Goal: Task Accomplishment & Management: Manage account settings

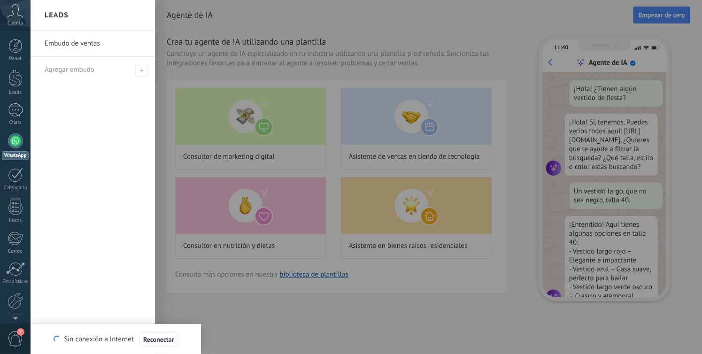
scroll to position [30, 0]
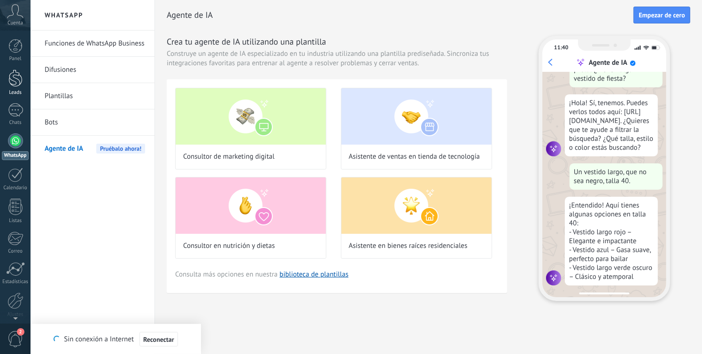
click at [20, 87] on link "Leads" at bounding box center [15, 83] width 31 height 26
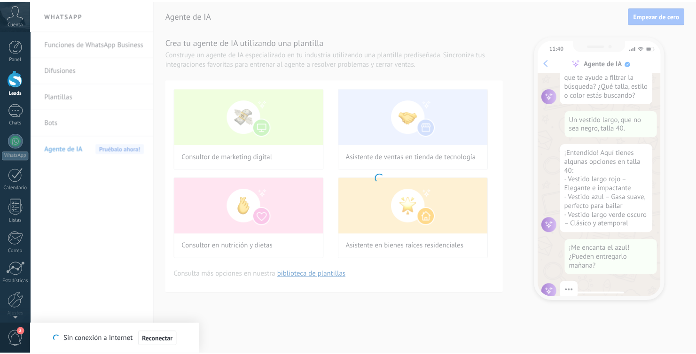
scroll to position [97, 0]
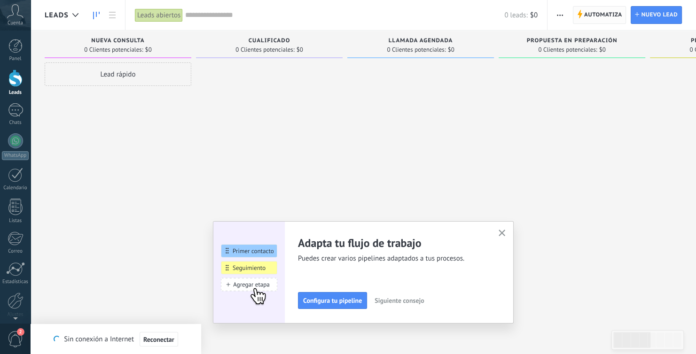
click at [595, 11] on span "Automatiza" at bounding box center [603, 15] width 38 height 17
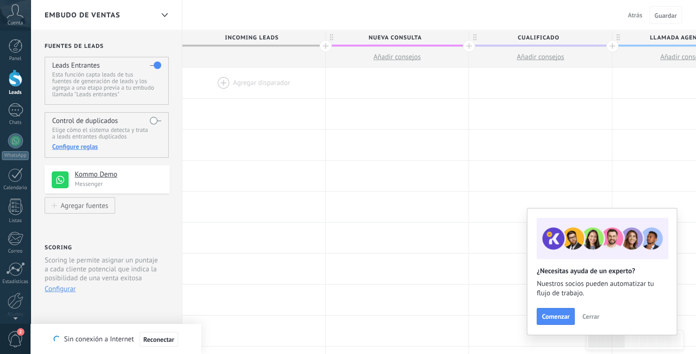
click at [327, 45] on span "Nueva consulta" at bounding box center [395, 38] width 138 height 15
click at [323, 46] on div at bounding box center [325, 46] width 12 height 12
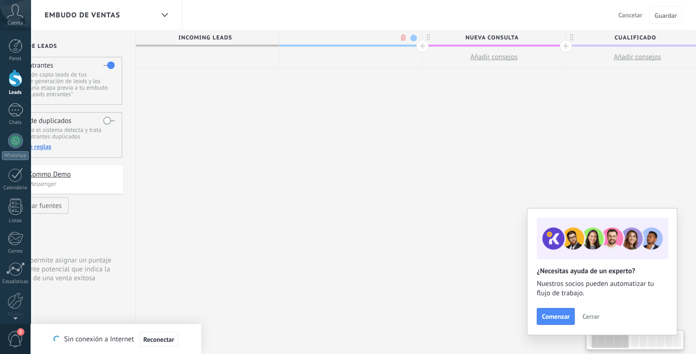
scroll to position [0, 70]
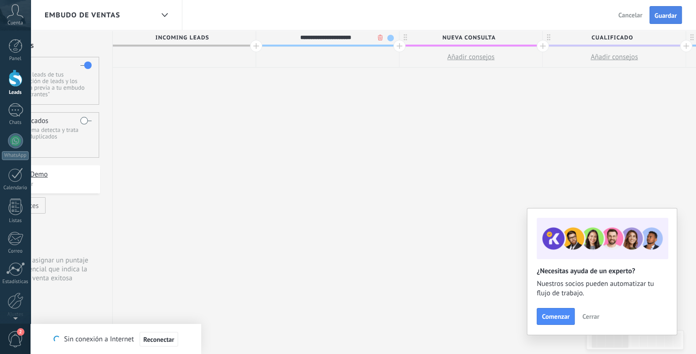
type input "**********"
click at [658, 20] on button "Guardar" at bounding box center [665, 15] width 32 height 18
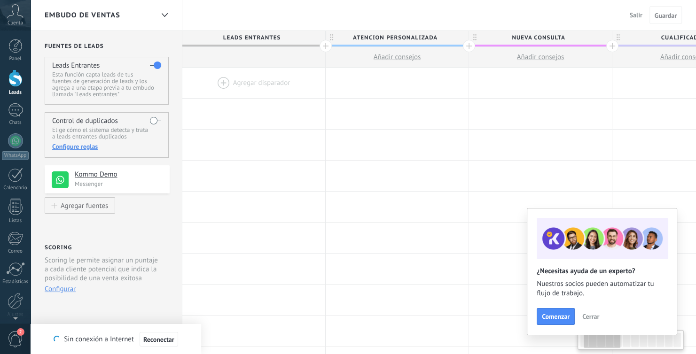
scroll to position [0, 70]
